Goal: Transaction & Acquisition: Purchase product/service

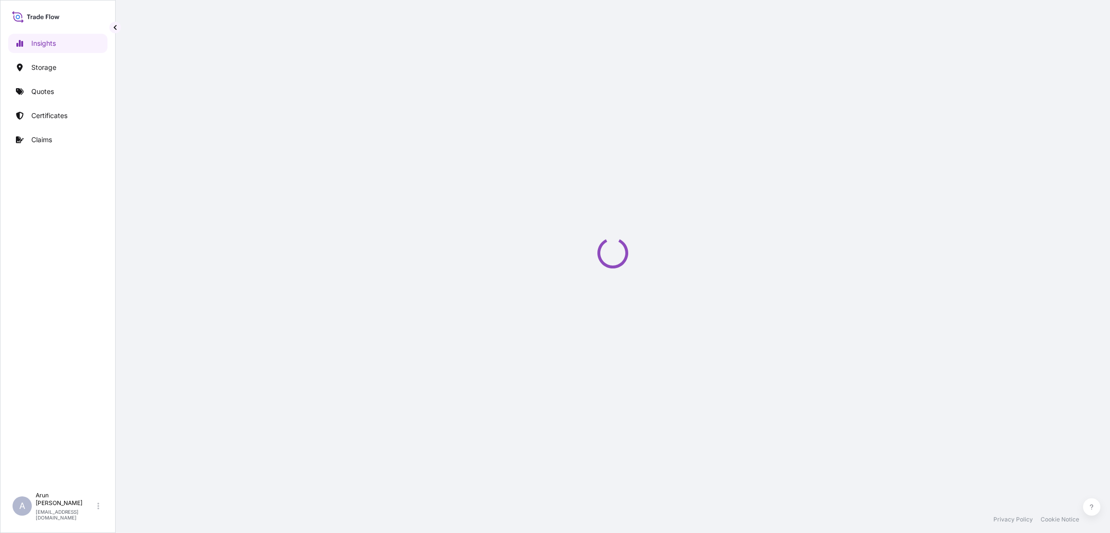
select select "2025"
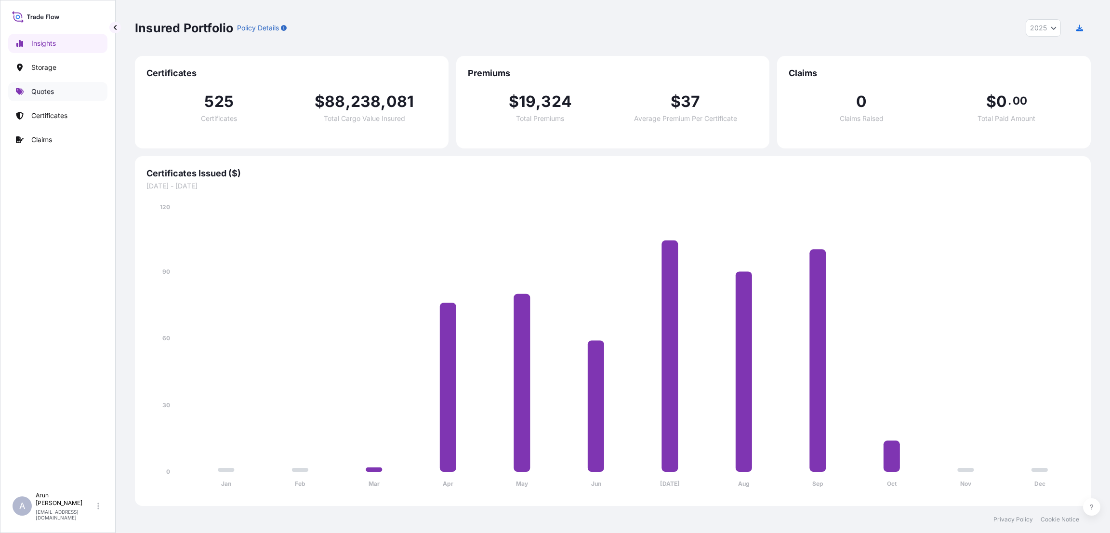
click at [55, 93] on link "Quotes" at bounding box center [57, 91] width 99 height 19
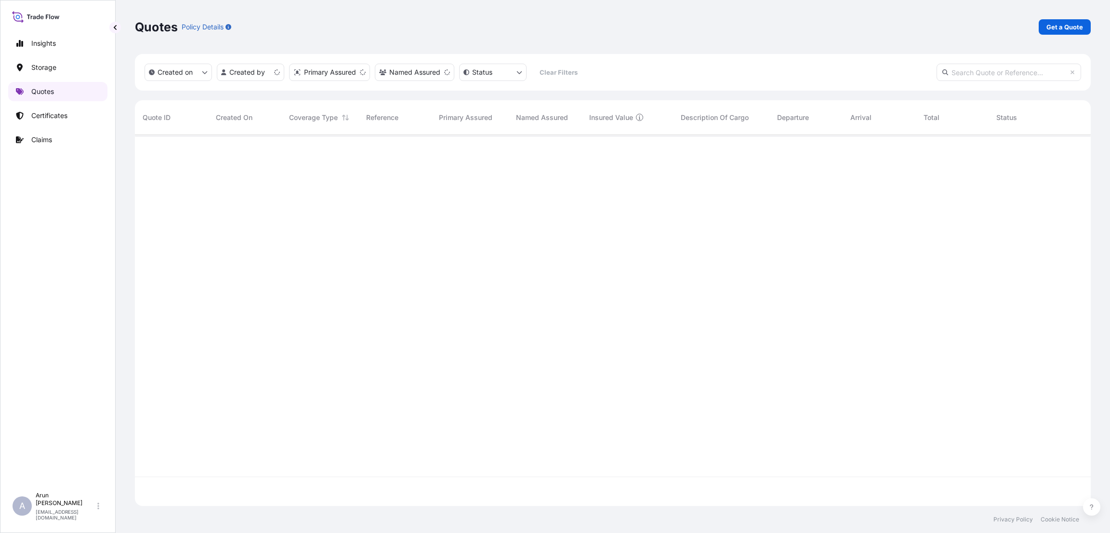
scroll to position [365, 945]
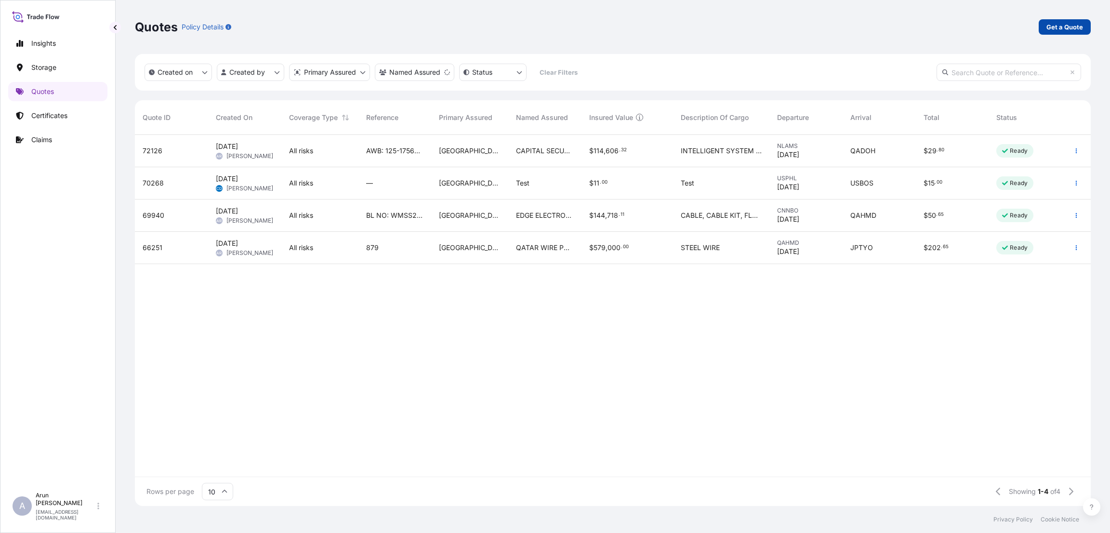
click at [1067, 24] on p "Get a Quote" at bounding box center [1065, 27] width 37 height 10
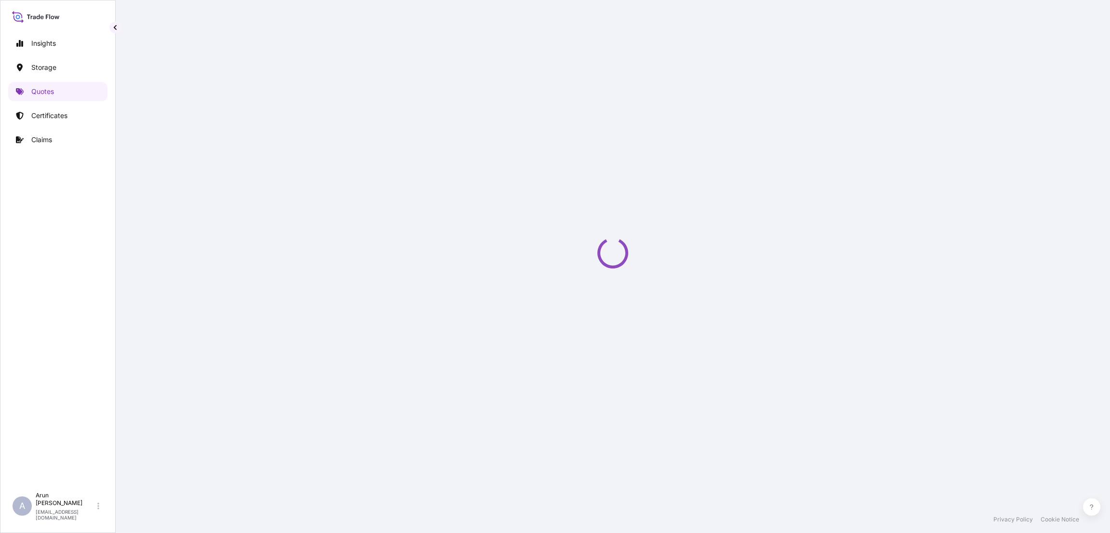
select select "Water"
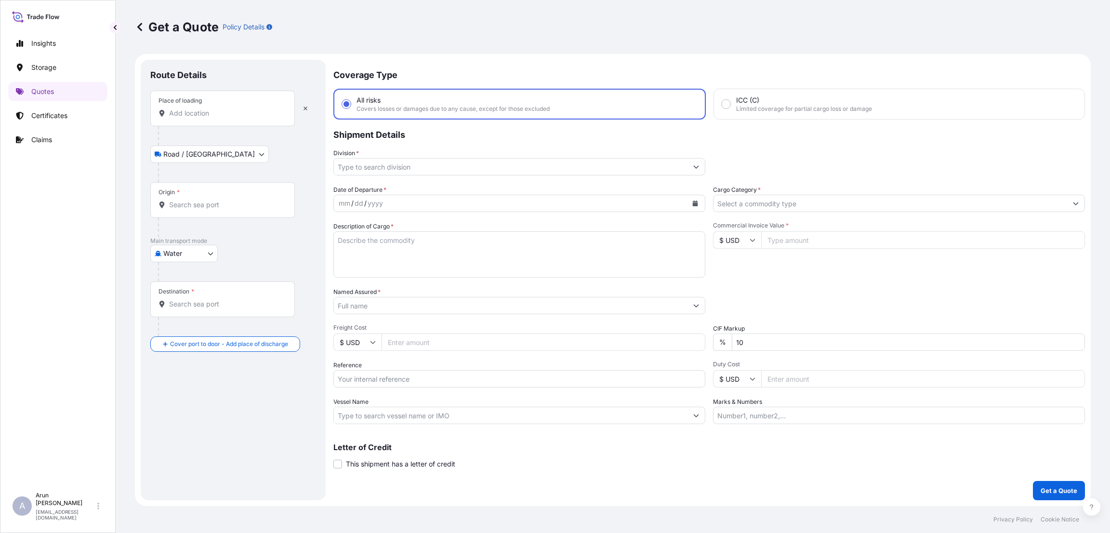
click at [202, 119] on div "Place of loading" at bounding box center [222, 109] width 145 height 36
click at [202, 118] on input "Place of loading" at bounding box center [226, 113] width 114 height 10
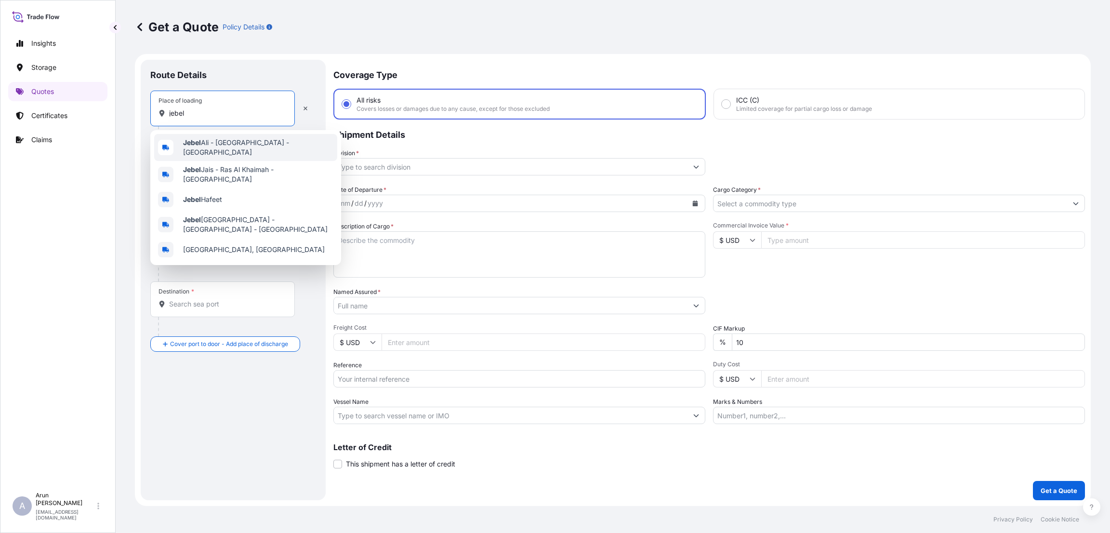
click at [205, 147] on span "[GEOGRAPHIC_DATA] - [GEOGRAPHIC_DATA] - [GEOGRAPHIC_DATA]" at bounding box center [258, 147] width 150 height 19
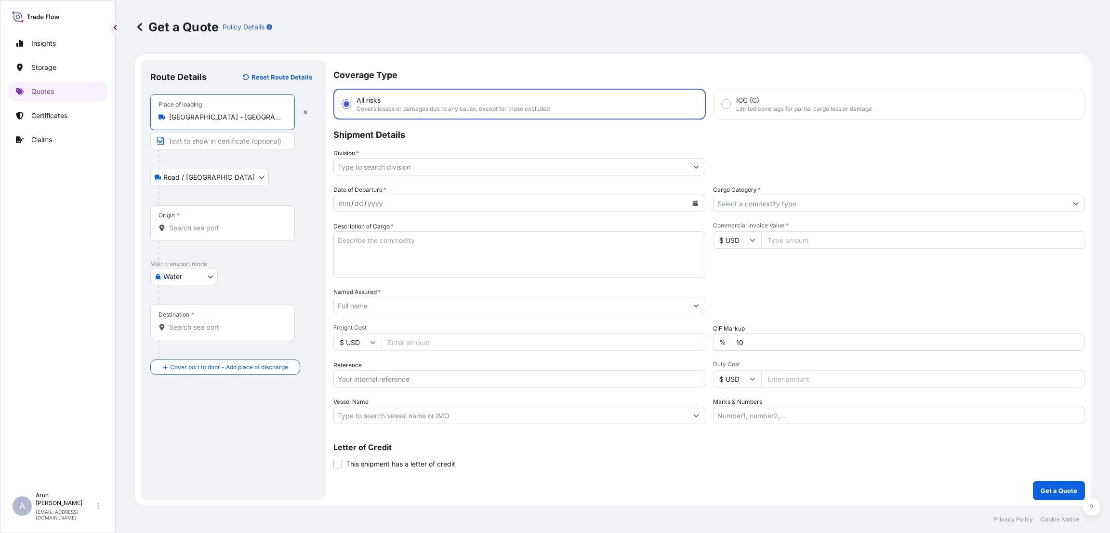
type input "[GEOGRAPHIC_DATA] - [GEOGRAPHIC_DATA] - [GEOGRAPHIC_DATA]"
click at [186, 140] on input "Text to appear on certificate" at bounding box center [222, 140] width 145 height 17
paste input "[DOMAIN_NAME] Logistics L.L.C (Branch)"
paste input "[GEOGRAPHIC_DATA]"
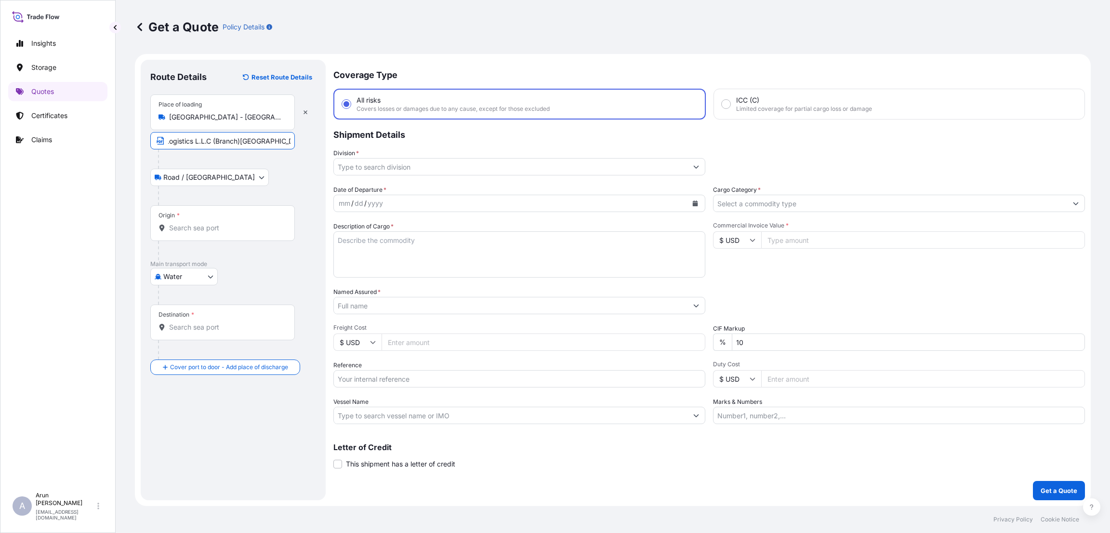
click at [230, 139] on input "[DOMAIN_NAME] Logistics L.L.C (Branch)[GEOGRAPHIC_DATA]" at bounding box center [222, 140] width 145 height 17
click at [289, 141] on input "[DOMAIN_NAME] Logistics L.L.C (Branch),[GEOGRAPHIC_DATA]" at bounding box center [222, 140] width 145 height 17
click at [290, 139] on input "[DOMAIN_NAME] Logistics L.L.C (Branch),[GEOGRAPHIC_DATA]," at bounding box center [222, 140] width 145 height 17
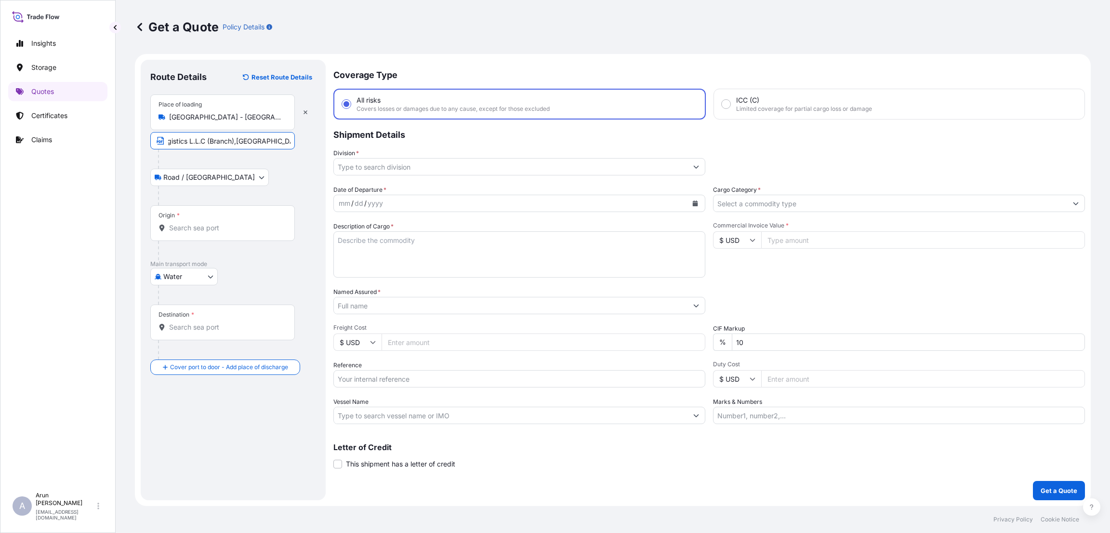
paste input "[GEOGRAPHIC_DATA] • [GEOGRAPHIC_DATA]"
type input "[DOMAIN_NAME] Logistics L.L.C (Branch),[GEOGRAPHIC_DATA],,[GEOGRAPHIC_DATA] • […"
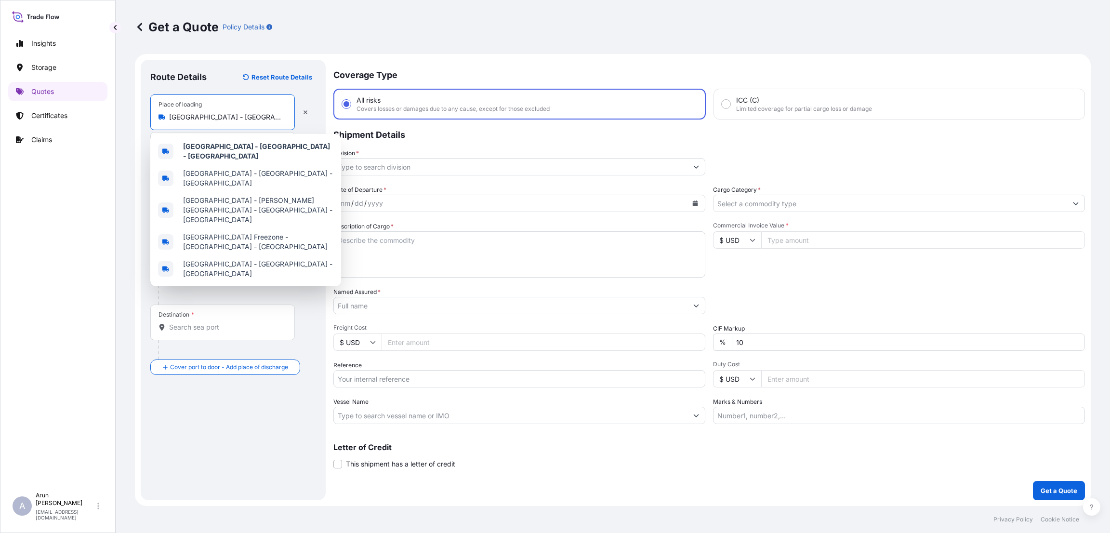
drag, startPoint x: 177, startPoint y: 114, endPoint x: 171, endPoint y: 114, distance: 5.8
click at [175, 114] on input "[GEOGRAPHIC_DATA] - [GEOGRAPHIC_DATA] - [GEOGRAPHIC_DATA]" at bounding box center [226, 117] width 114 height 10
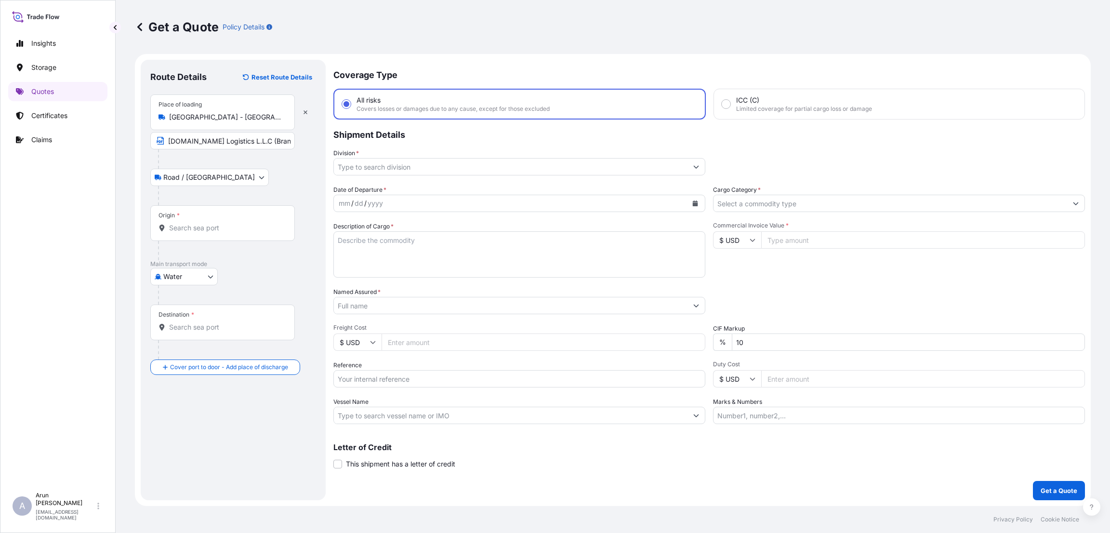
drag, startPoint x: 165, startPoint y: 114, endPoint x: 287, endPoint y: 118, distance: 122.0
click at [287, 118] on div "Place of loading [GEOGRAPHIC_DATA] - [GEOGRAPHIC_DATA] - [GEOGRAPHIC_DATA]" at bounding box center [222, 112] width 145 height 36
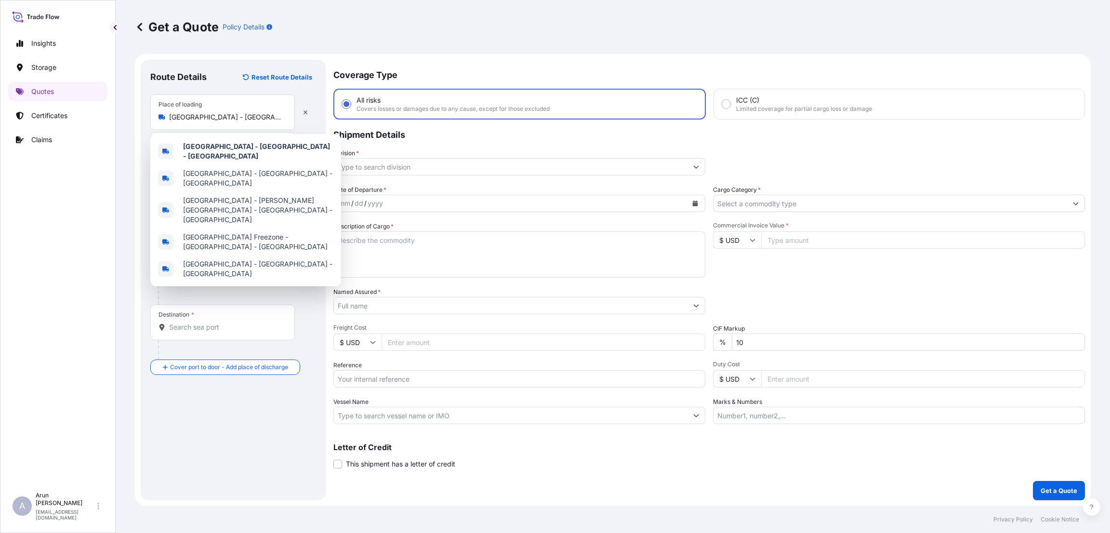
click at [138, 140] on form "Route Details Reset Route Details Place of loading [GEOGRAPHIC_DATA] - [GEOGRAP…" at bounding box center [613, 280] width 956 height 452
click at [184, 116] on input "[GEOGRAPHIC_DATA] - [GEOGRAPHIC_DATA] - [GEOGRAPHIC_DATA]" at bounding box center [226, 117] width 114 height 10
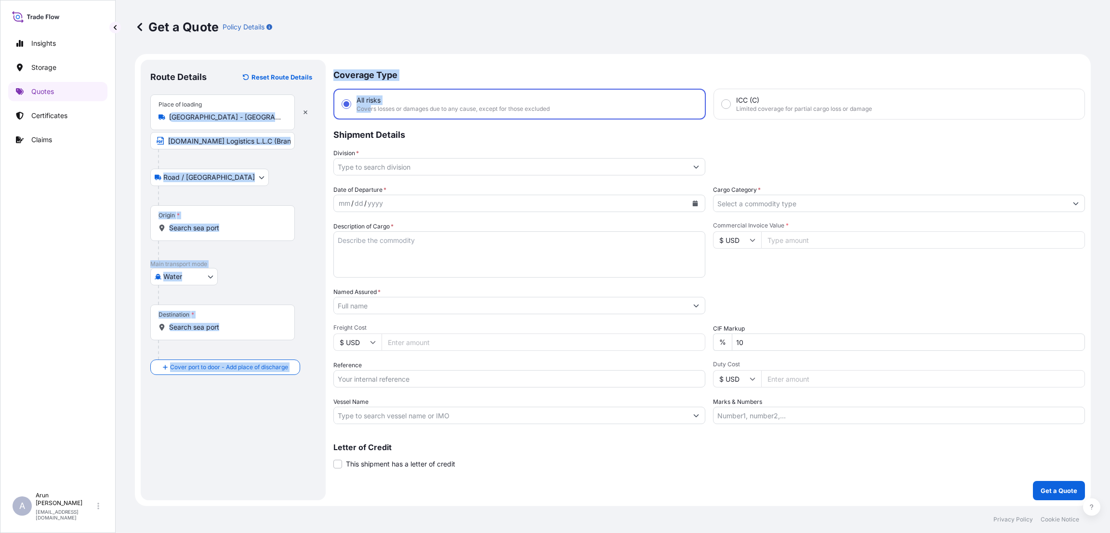
drag, startPoint x: 170, startPoint y: 115, endPoint x: 371, endPoint y: 117, distance: 201.0
click at [371, 117] on form "Route Details Reset Route Details Place of loading [GEOGRAPHIC_DATA] - [GEOGRAP…" at bounding box center [613, 280] width 956 height 452
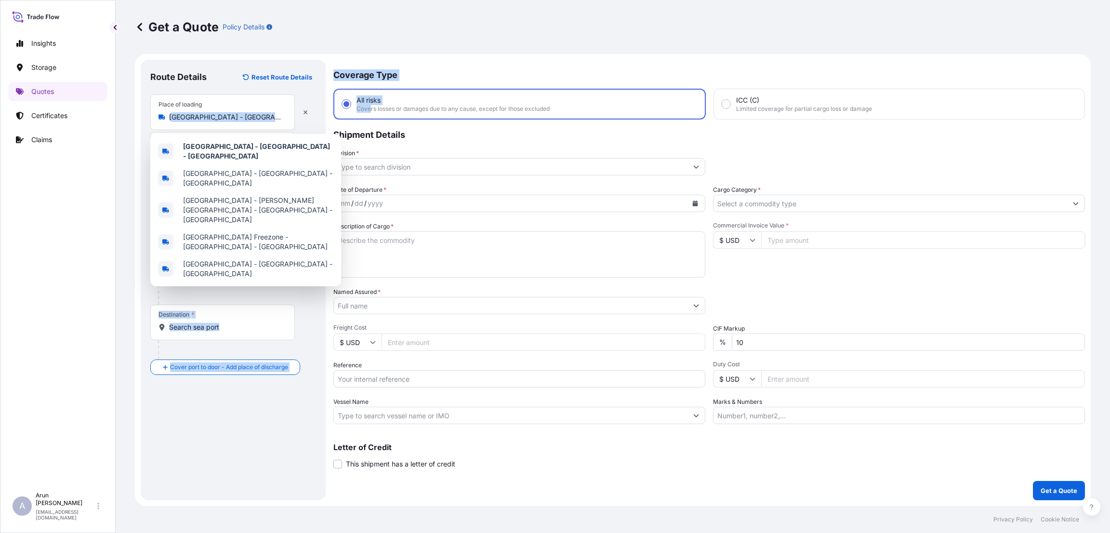
click at [267, 293] on div at bounding box center [237, 294] width 158 height 19
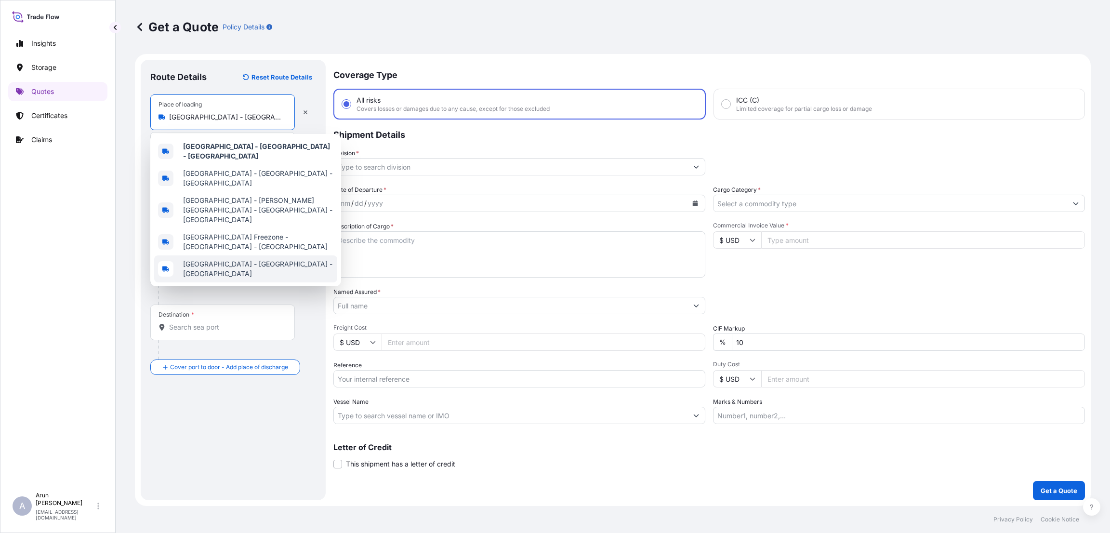
click at [280, 118] on input "[GEOGRAPHIC_DATA] - [GEOGRAPHIC_DATA] - [GEOGRAPHIC_DATA]" at bounding box center [226, 117] width 114 height 10
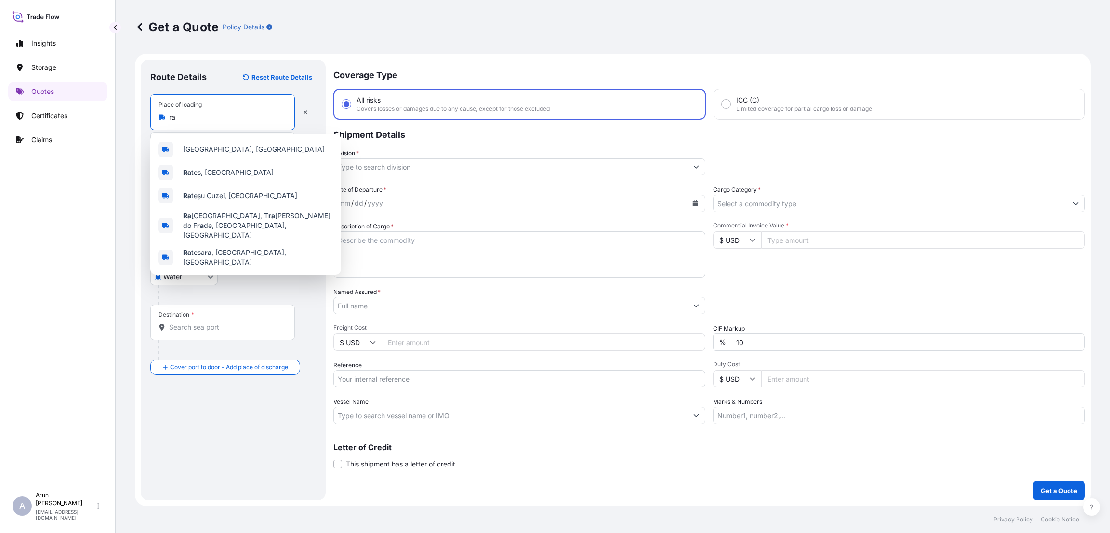
type input "r"
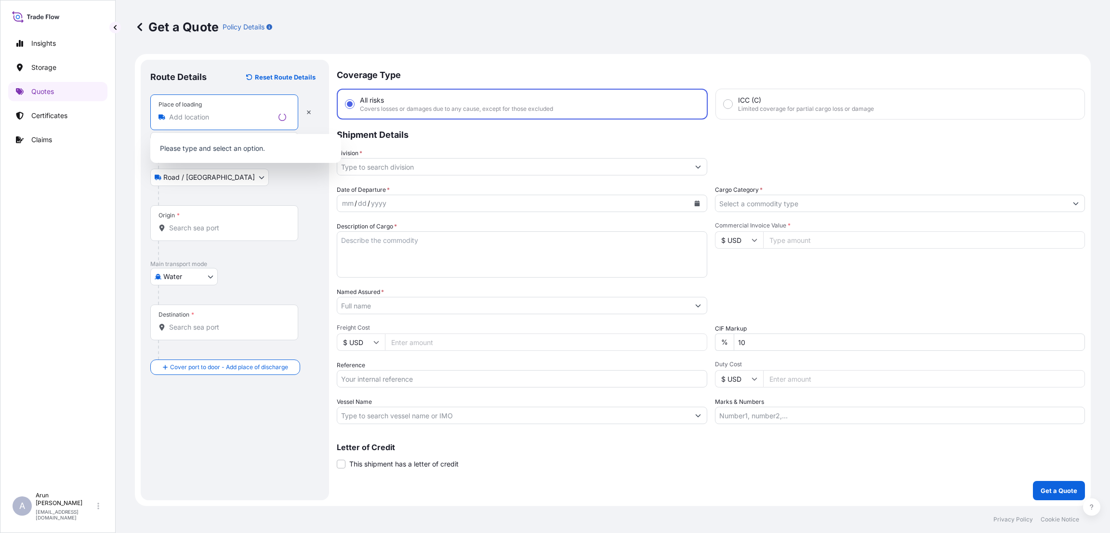
paste input "[GEOGRAPHIC_DATA]"
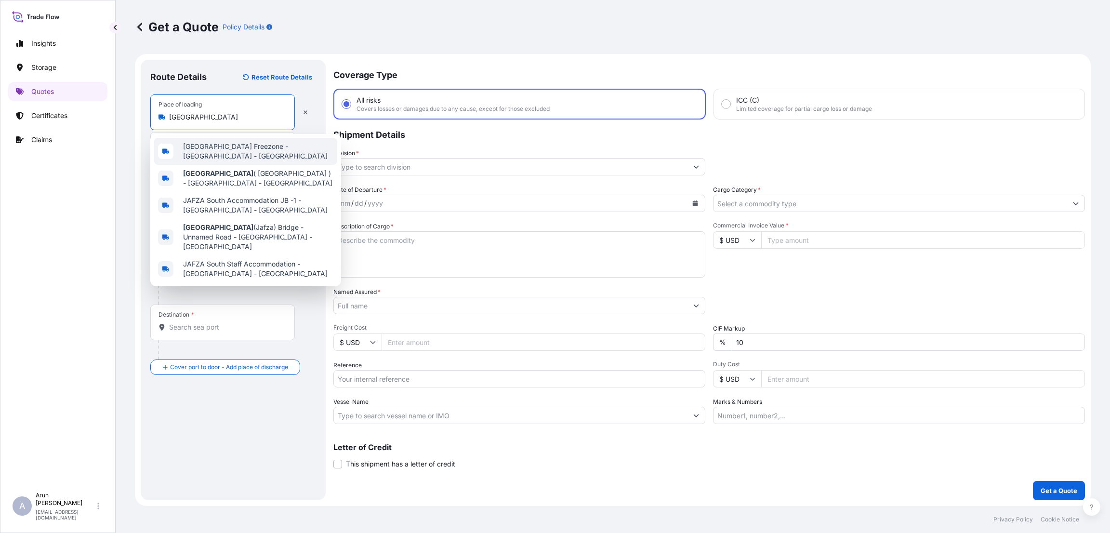
click at [262, 150] on span "[GEOGRAPHIC_DATA] Freezone - [GEOGRAPHIC_DATA] - [GEOGRAPHIC_DATA]" at bounding box center [258, 151] width 150 height 19
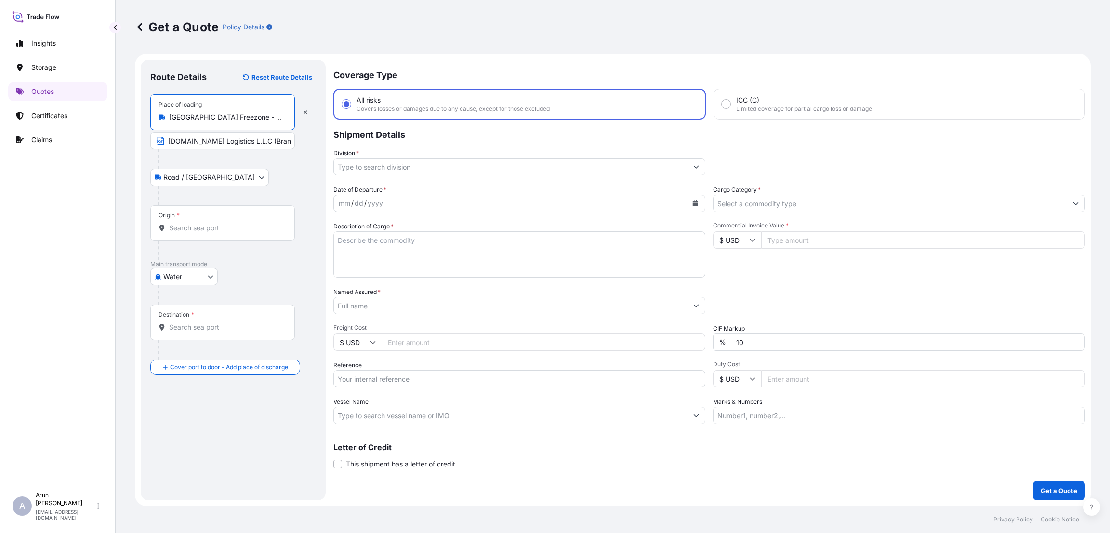
type input "[GEOGRAPHIC_DATA] Freezone - [GEOGRAPHIC_DATA] - [GEOGRAPHIC_DATA]"
click at [184, 229] on input "Origin *" at bounding box center [226, 228] width 114 height 10
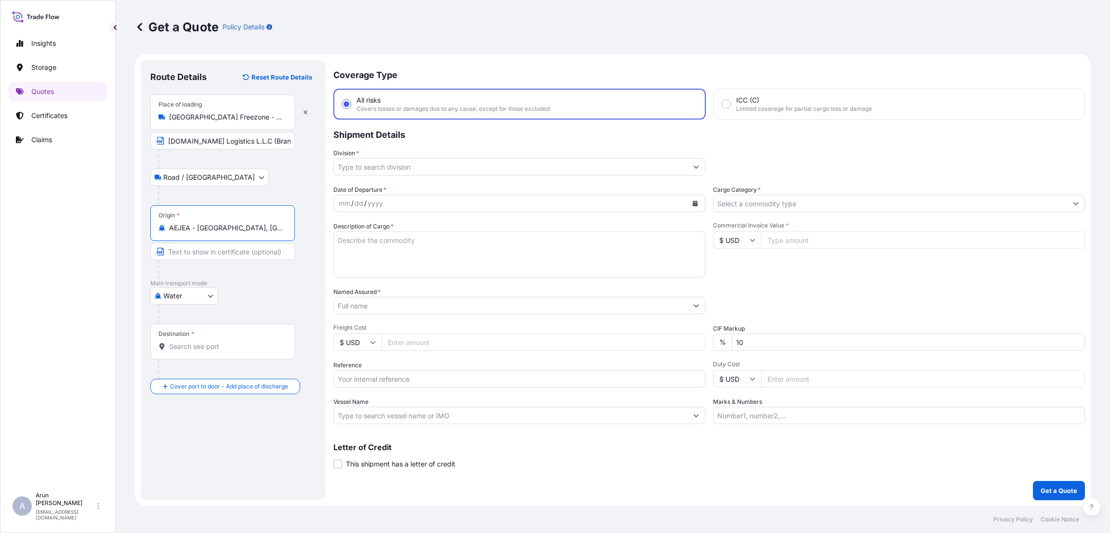
type input "AEJEA - [GEOGRAPHIC_DATA], [GEOGRAPHIC_DATA]"
click at [180, 347] on input "Destination *" at bounding box center [226, 347] width 114 height 10
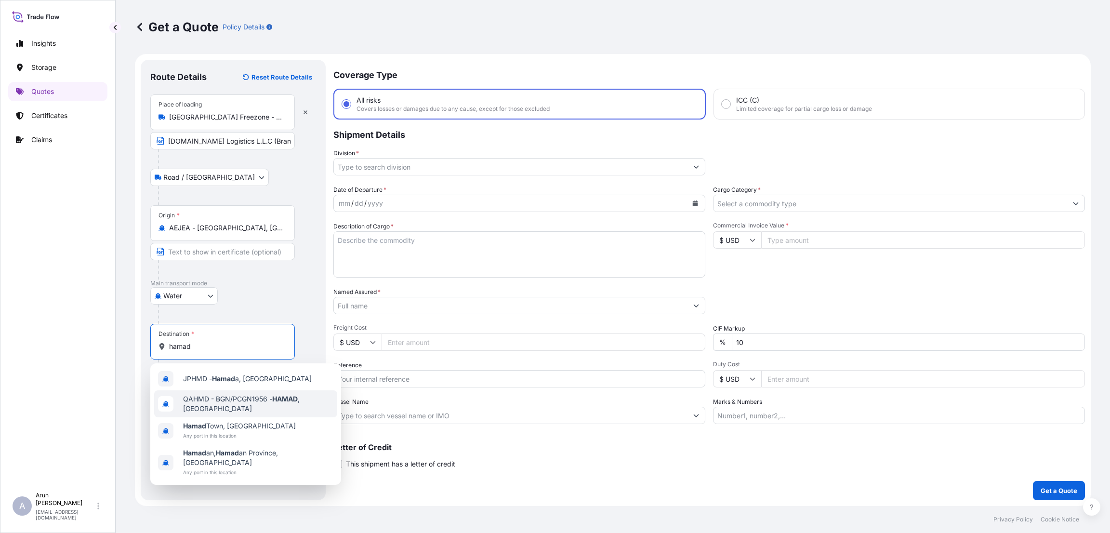
click at [218, 399] on span "QAHMD - BGN/PCGN1956 - HAMAD , [GEOGRAPHIC_DATA]" at bounding box center [258, 403] width 150 height 19
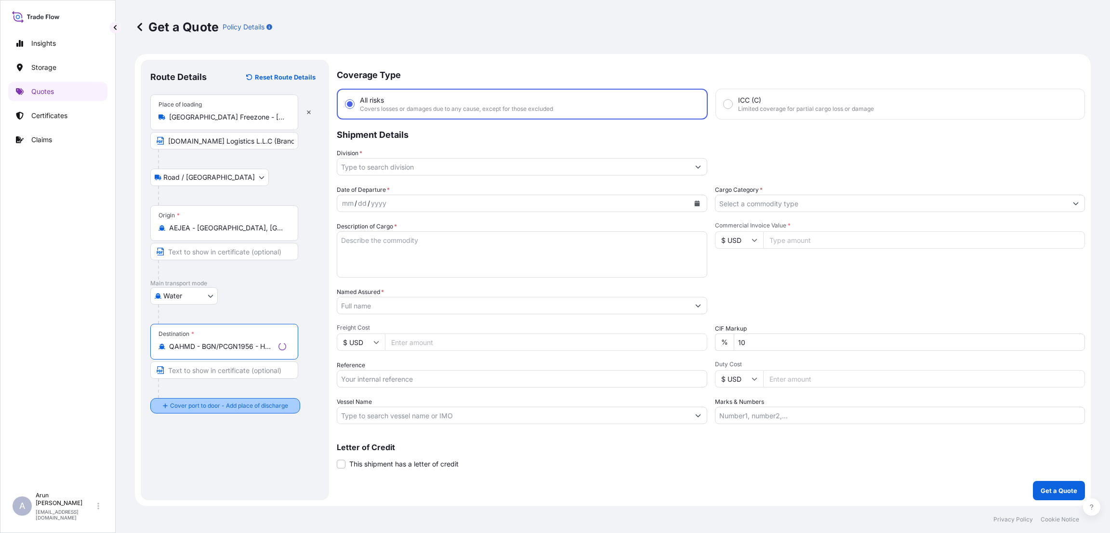
type input "QAHMD - BGN/PCGN1956 - HAMAD, [GEOGRAPHIC_DATA]"
click at [192, 458] on input "Place of Discharge" at bounding box center [226, 458] width 114 height 10
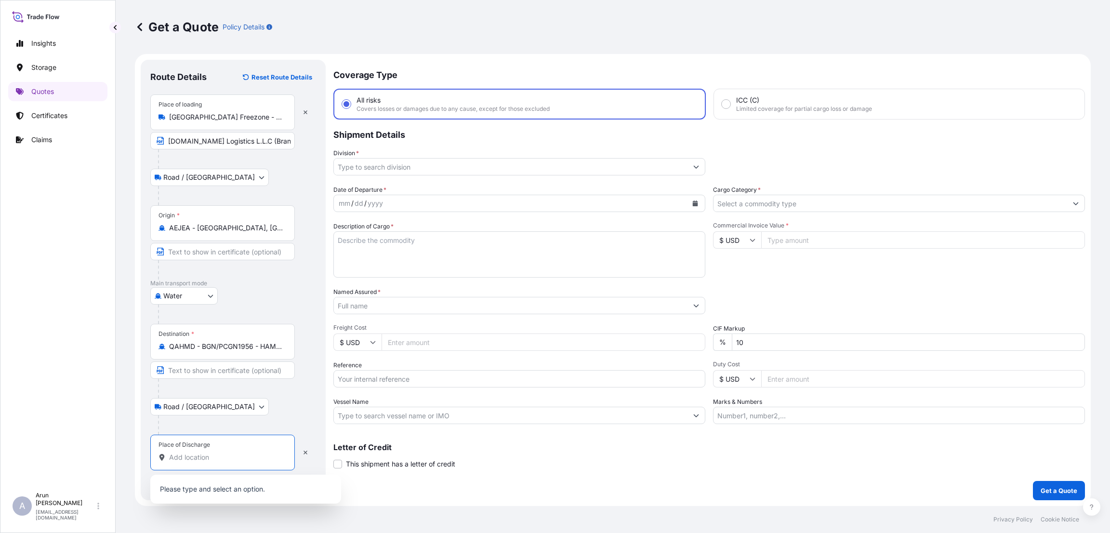
click at [175, 487] on p "Please type and select an option." at bounding box center [245, 489] width 183 height 21
click at [186, 460] on input "Place of Discharge" at bounding box center [226, 458] width 114 height 10
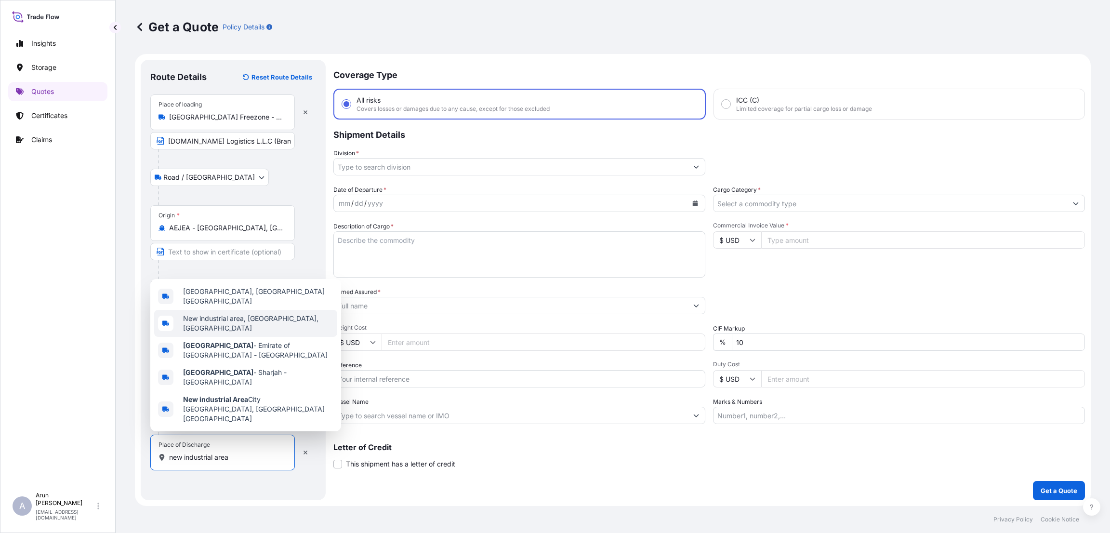
click at [261, 333] on span "New industrial area, [GEOGRAPHIC_DATA], [GEOGRAPHIC_DATA]" at bounding box center [258, 323] width 150 height 19
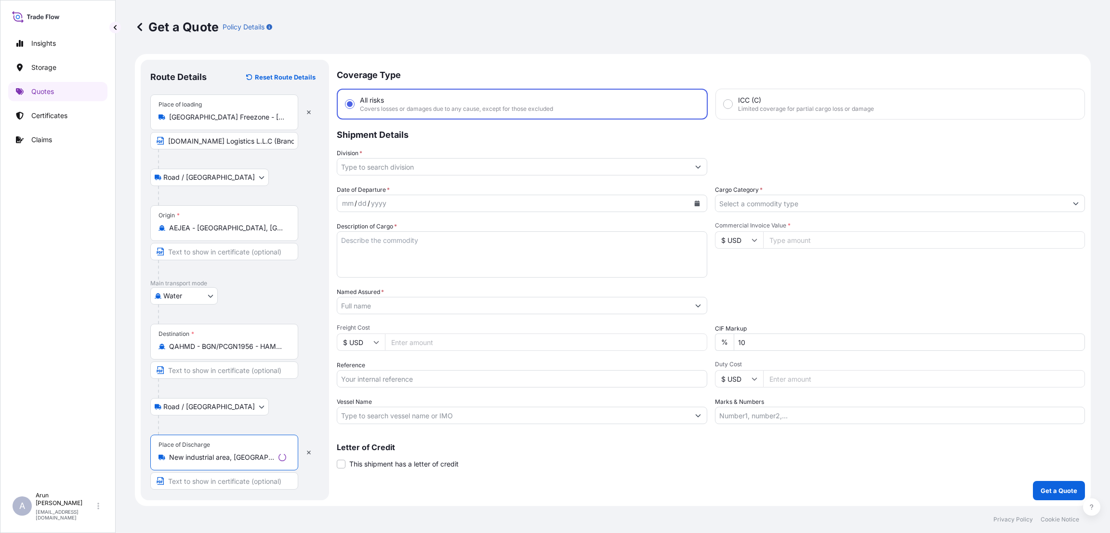
type input "New industrial area, [GEOGRAPHIC_DATA], [GEOGRAPHIC_DATA]"
click at [189, 480] on input "Text to appear on certificate" at bounding box center [224, 480] width 148 height 17
paste input "SEASHORE PIPES"
click at [237, 478] on input "SEASHORE PIPES." at bounding box center [222, 480] width 145 height 17
paste input "[STREET_ADDRESS]"
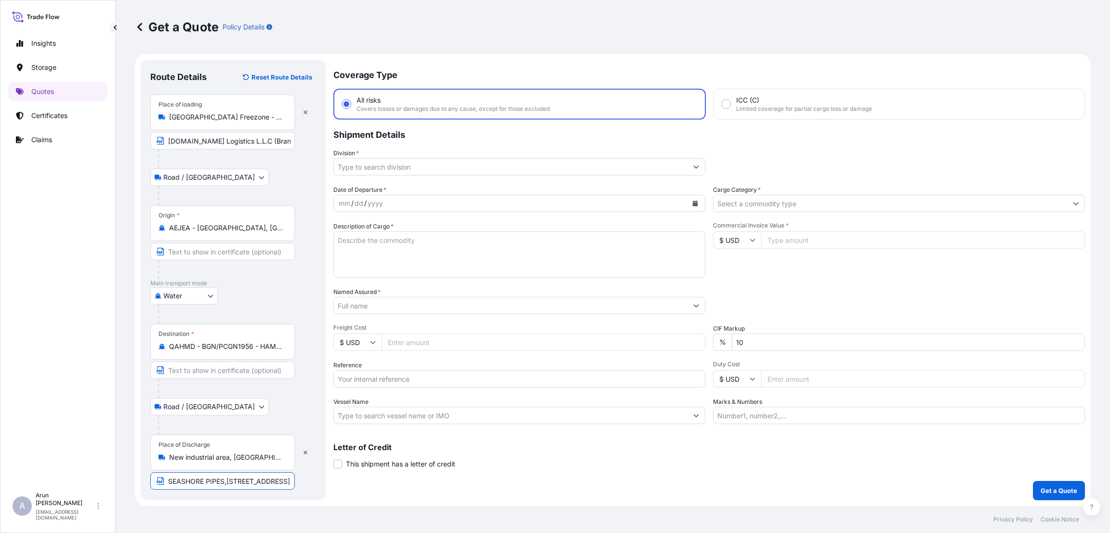
scroll to position [0, 167]
type input "SEASHORE PIPES,[STREET_ADDRESS]"
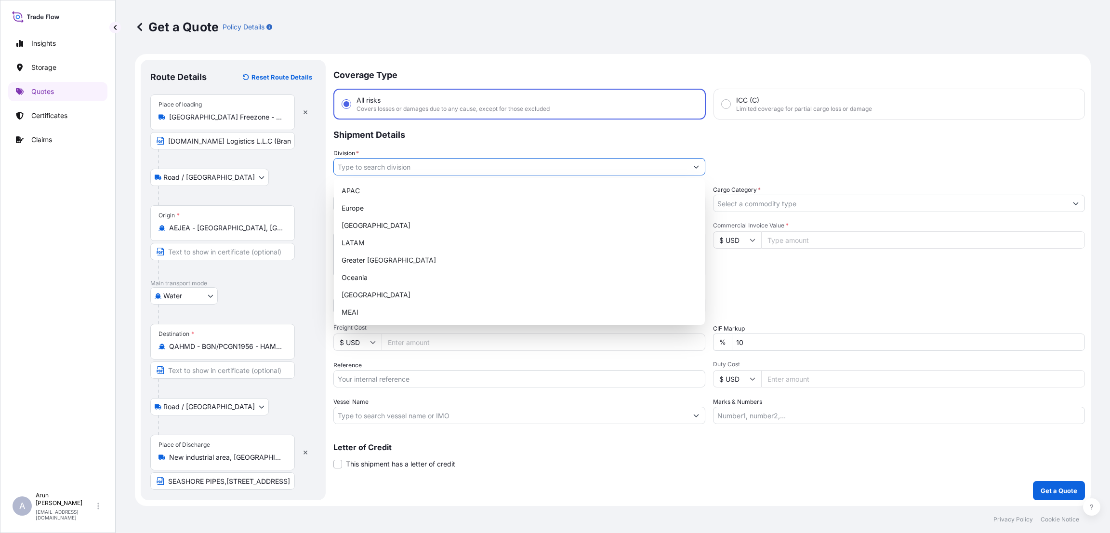
scroll to position [0, 0]
click at [450, 167] on input "Division *" at bounding box center [511, 166] width 354 height 17
click at [407, 307] on div "MEAI" at bounding box center [519, 312] width 363 height 17
type input "MEAI"
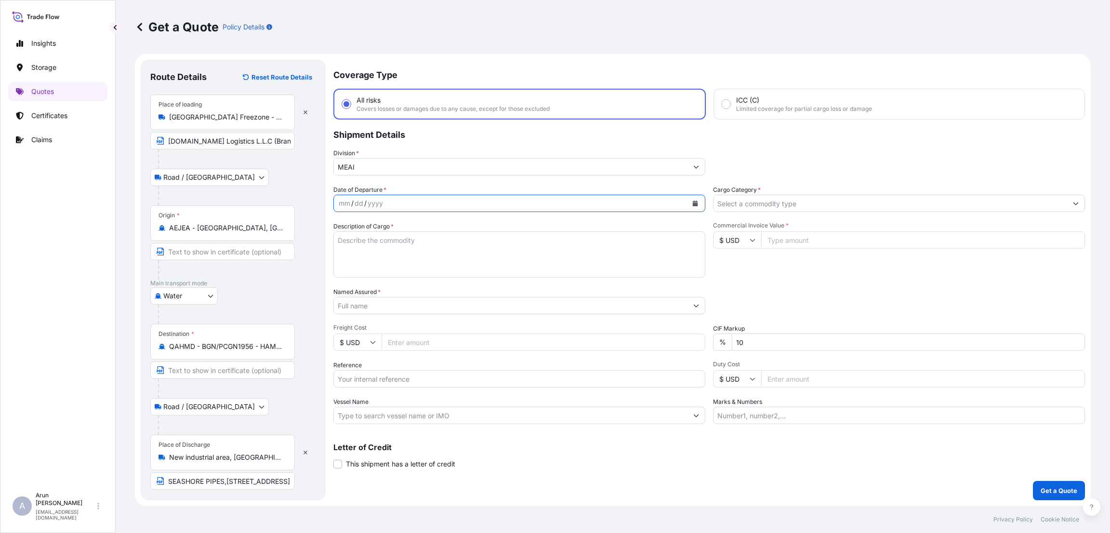
click at [695, 199] on button "Calendar" at bounding box center [695, 203] width 15 height 15
click at [424, 267] on div "2" at bounding box center [423, 265] width 17 height 17
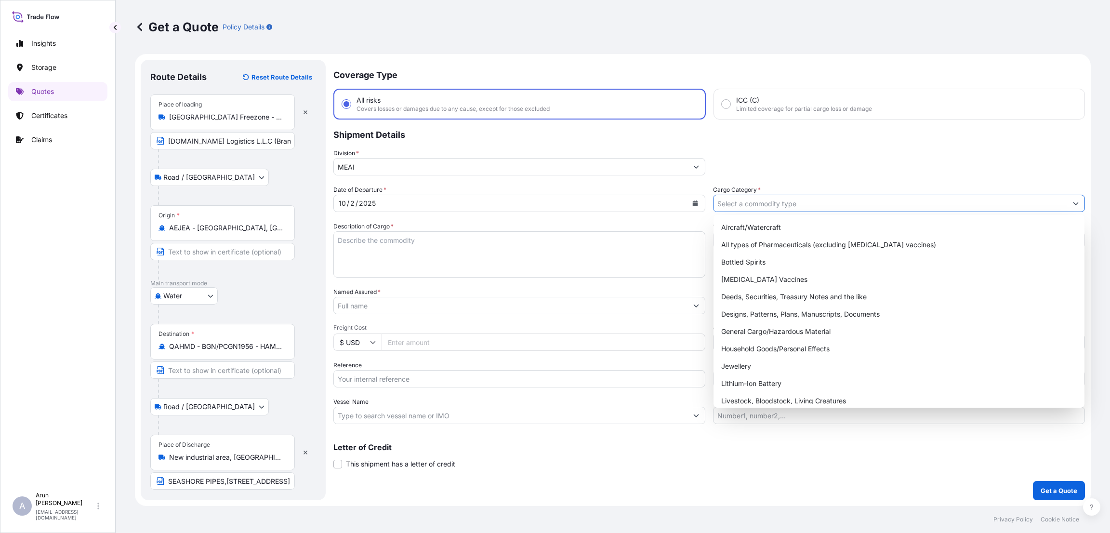
click at [819, 201] on input "Cargo Category *" at bounding box center [891, 203] width 354 height 17
click at [791, 335] on div "General Cargo/Hazardous Material" at bounding box center [899, 331] width 363 height 17
type input "General Cargo/Hazardous Material"
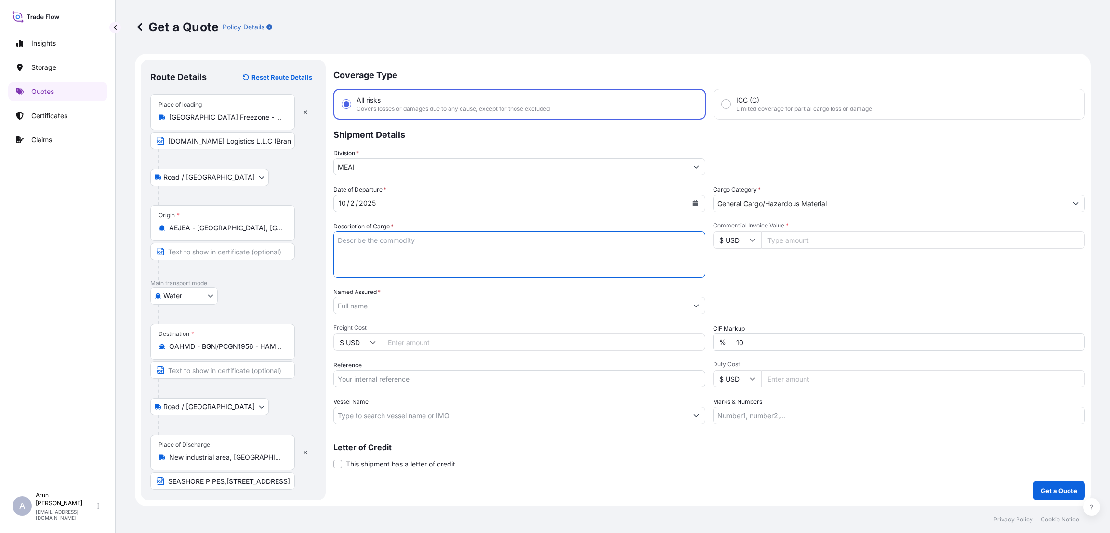
click at [343, 240] on textarea "Description of Cargo *" at bounding box center [519, 254] width 372 height 46
click at [377, 242] on textarea "Description of Cargo *" at bounding box center [519, 254] width 372 height 46
paste textarea "Special High Grade Zinc Ingots"
type textarea "Special High Grade Zinc Ingots"
click at [798, 238] on input "Commercial Invoice Value *" at bounding box center [923, 239] width 324 height 17
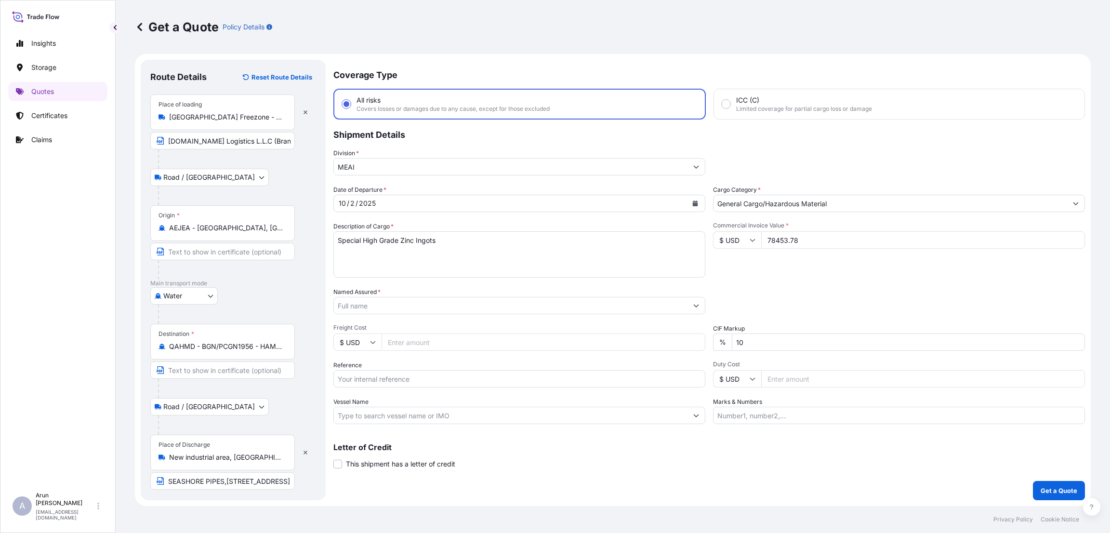
type input "78453.78"
click at [770, 296] on div "Packing Category Type to search a container mode Please select a primary mode o…" at bounding box center [899, 300] width 372 height 27
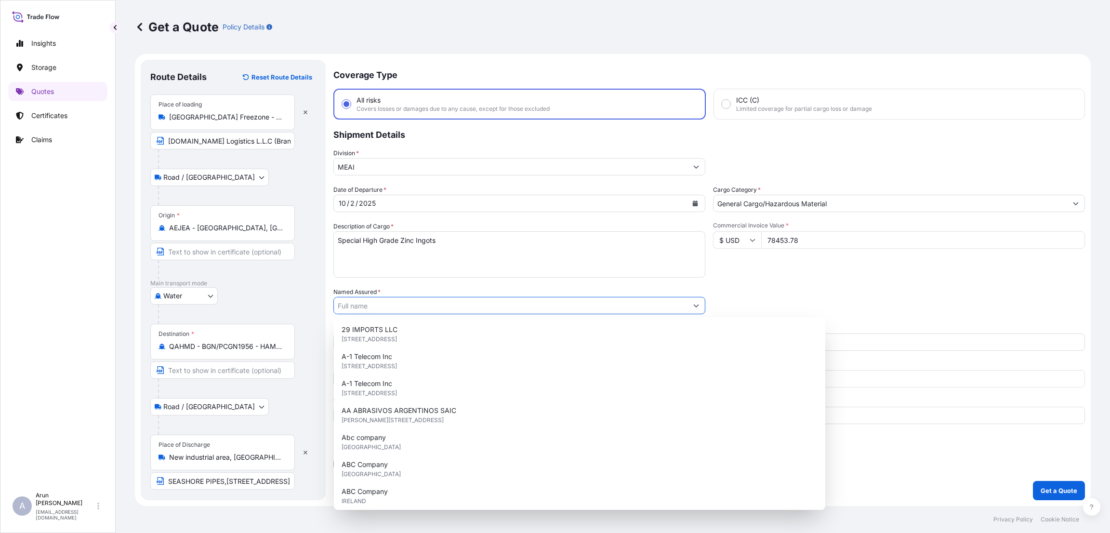
click at [412, 307] on input "Named Assured *" at bounding box center [511, 305] width 354 height 17
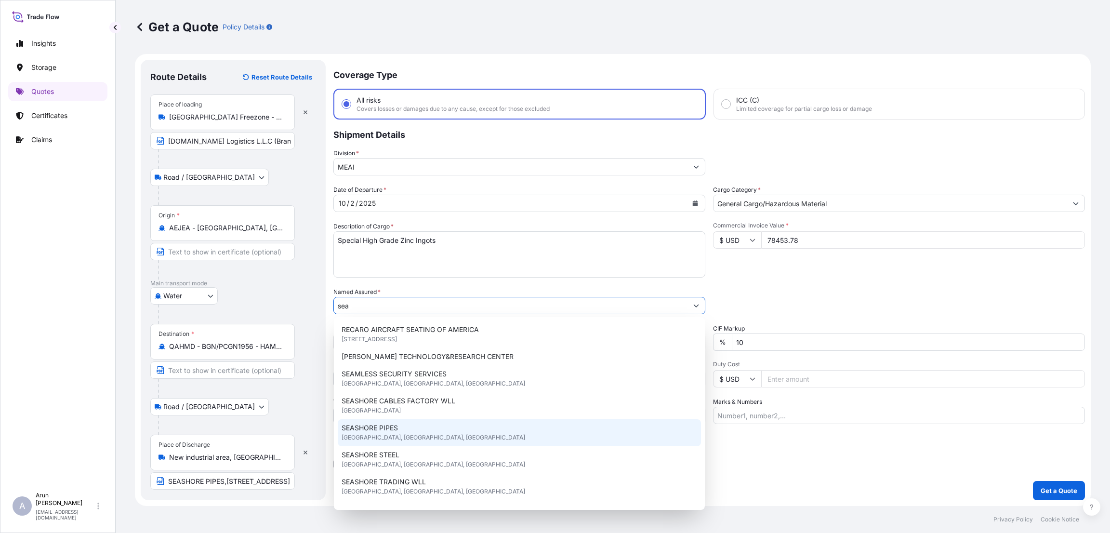
click at [421, 439] on div "SEASHORE PIPES [GEOGRAPHIC_DATA], [GEOGRAPHIC_DATA], [GEOGRAPHIC_DATA]" at bounding box center [519, 432] width 363 height 27
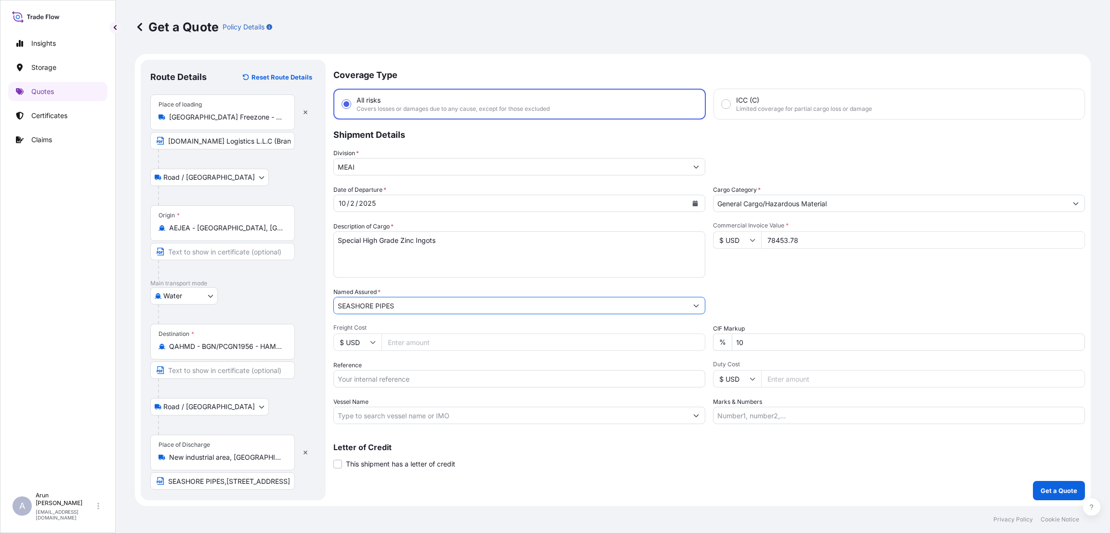
type input "SEASHORE PIPES"
click at [742, 344] on input "10" at bounding box center [908, 341] width 353 height 17
type input "1"
type input "0"
click at [436, 384] on input "Reference" at bounding box center [519, 378] width 372 height 17
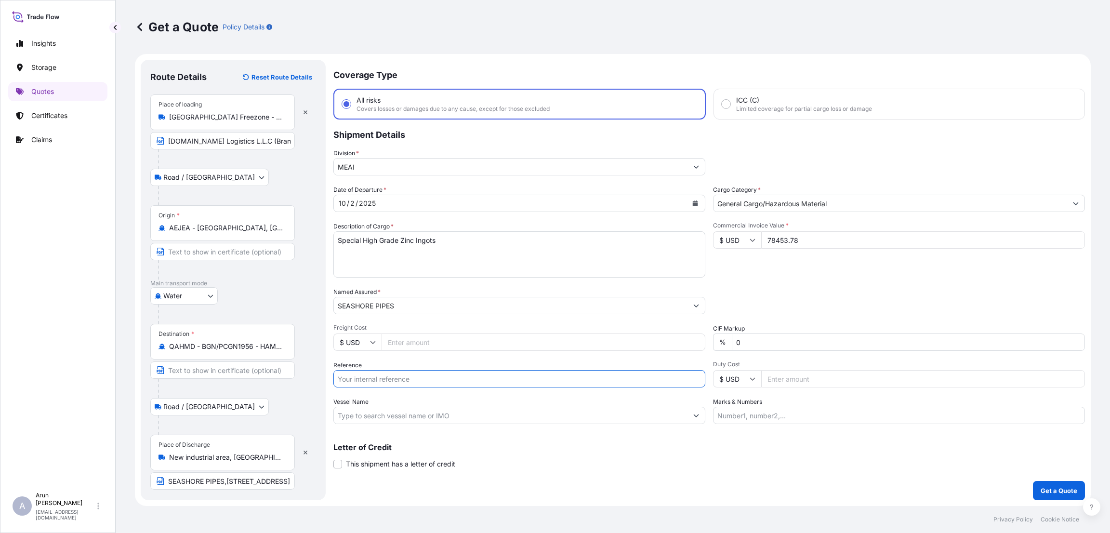
paste input "AE_25_09_0B_0002056"
type input "AE_25_09_0B_0002056"
click at [753, 416] on input "Marks & Numbers" at bounding box center [899, 415] width 372 height 17
type input "i"
paste input "AE_25_09_0B_0002056"
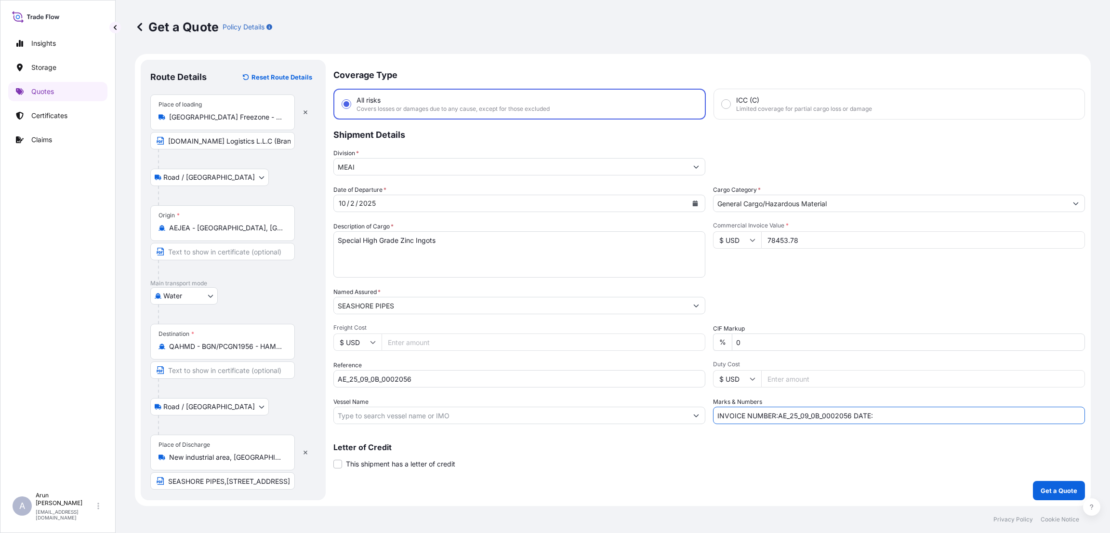
paste input "[DATE]"
type input "INVOICE NUMBER:AE_25_09_0B_0002056 DATE:[DATE]"
click at [1045, 490] on p "Get a Quote" at bounding box center [1059, 491] width 37 height 10
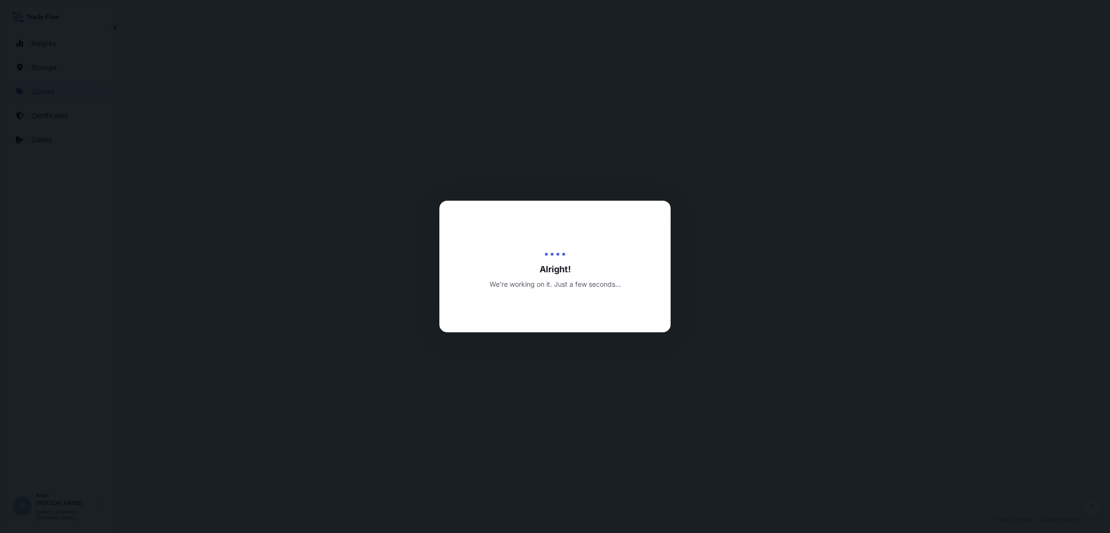
select select "Road / [GEOGRAPHIC_DATA]"
select select "Water"
select select "Road / [GEOGRAPHIC_DATA]"
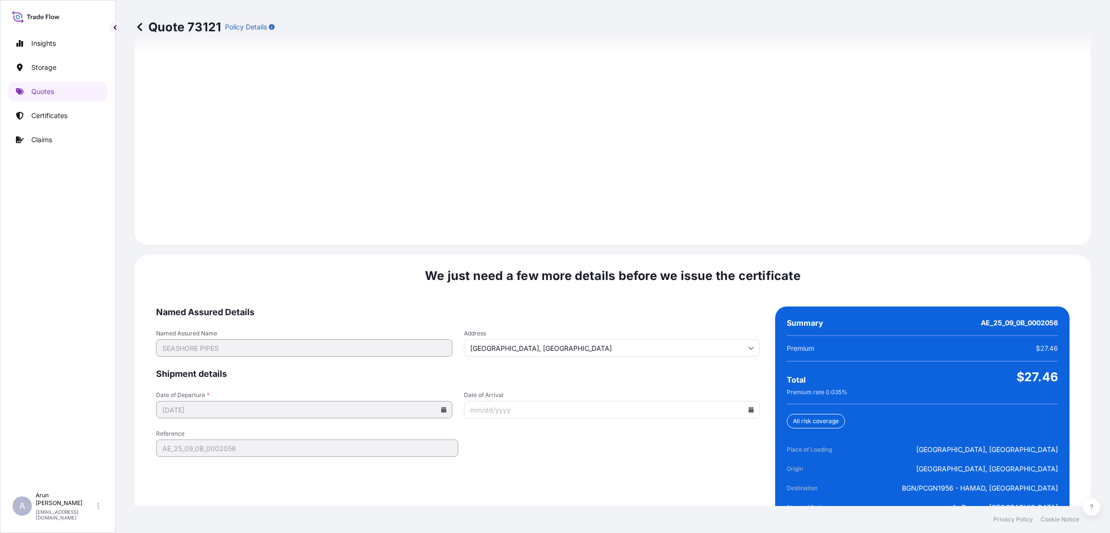
scroll to position [1362, 0]
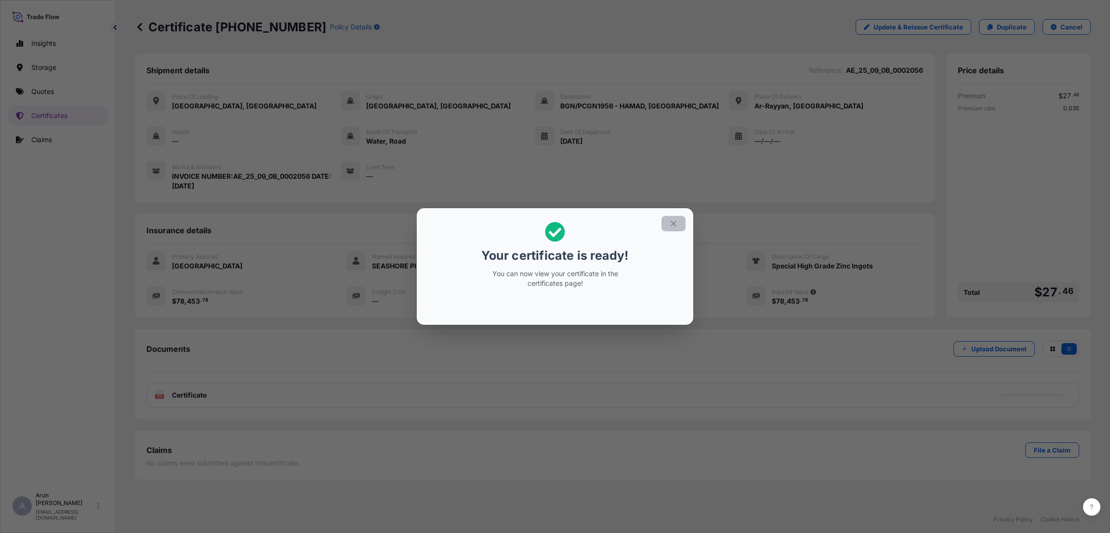
click at [676, 226] on icon "button" at bounding box center [673, 223] width 9 height 9
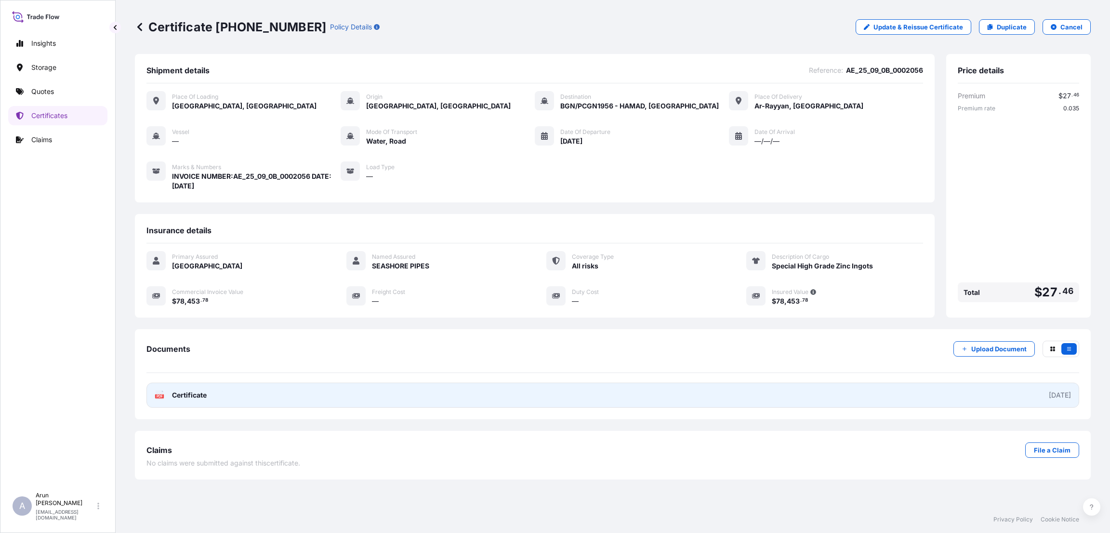
click at [258, 403] on link "PDF Certificate [DATE]" at bounding box center [613, 395] width 933 height 25
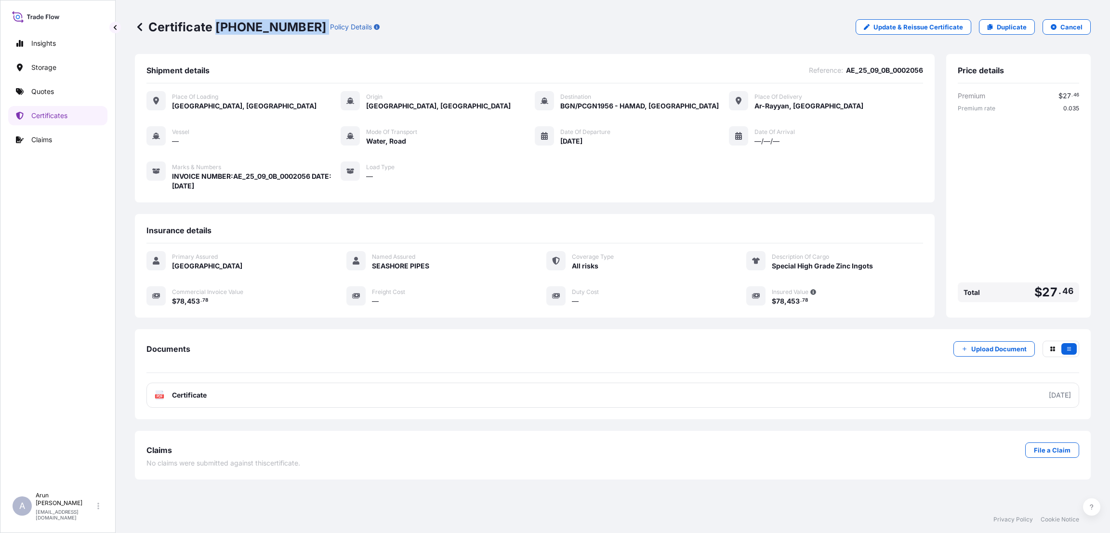
drag, startPoint x: 215, startPoint y: 24, endPoint x: 291, endPoint y: 24, distance: 75.7
click at [291, 24] on div "Certificate [PHONE_NUMBER] Policy Details" at bounding box center [257, 26] width 245 height 15
copy p "[PHONE_NUMBER]"
click at [68, 119] on link "Certificates" at bounding box center [57, 115] width 99 height 19
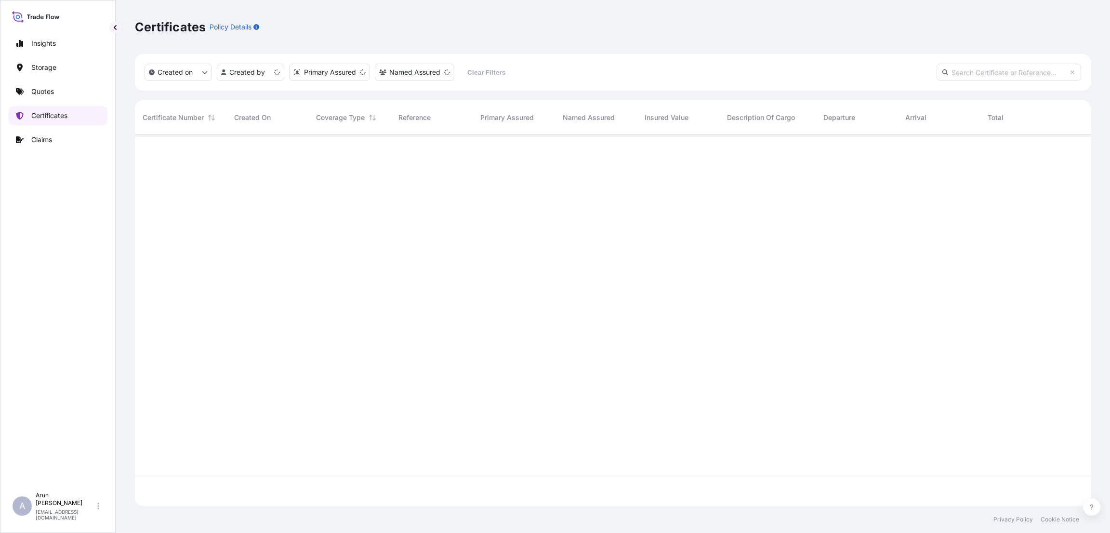
scroll to position [365, 945]
click at [986, 72] on input "text" at bounding box center [1009, 72] width 145 height 17
paste input "[PHONE_NUMBER]"
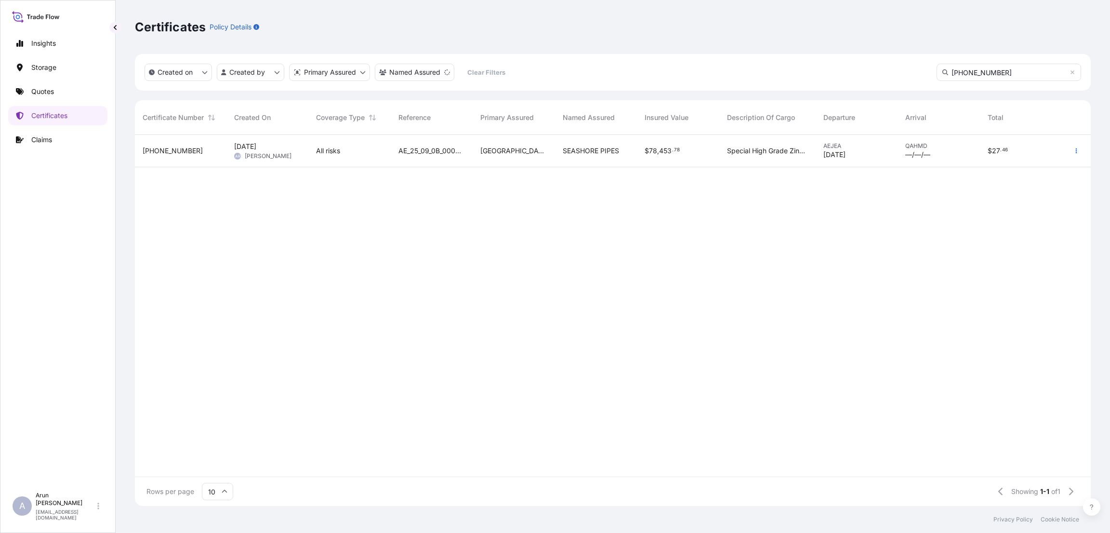
type input "[PHONE_NUMBER]"
click at [910, 150] on span "—/—/—" at bounding box center [918, 155] width 25 height 10
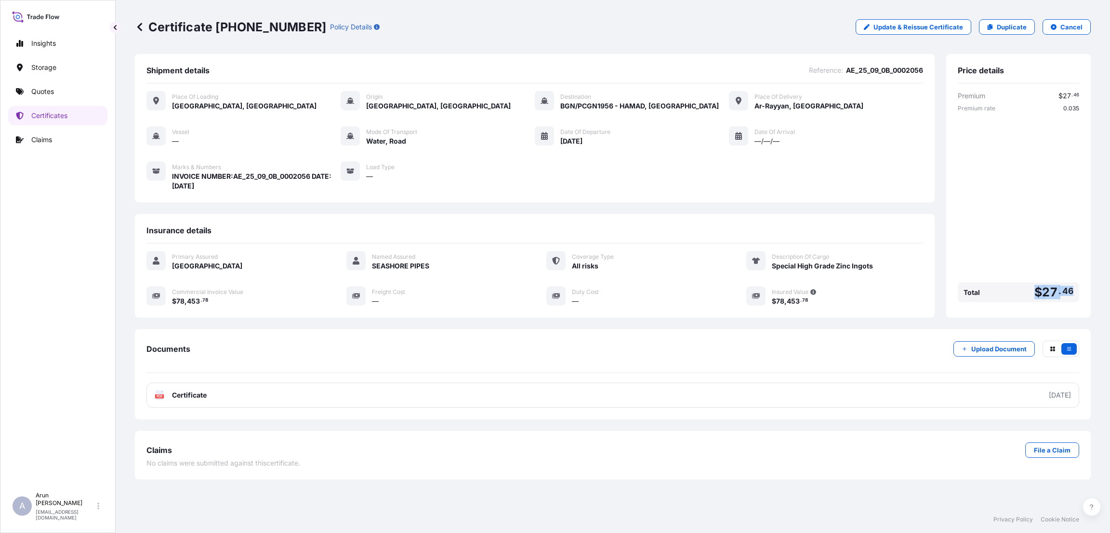
drag, startPoint x: 1033, startPoint y: 293, endPoint x: 1075, endPoint y: 290, distance: 42.5
click at [1075, 290] on div "Total $ 27 . 46" at bounding box center [1018, 292] width 121 height 20
copy span "$ 27 . 46"
